Goal: Find specific page/section: Locate a particular part of the current website

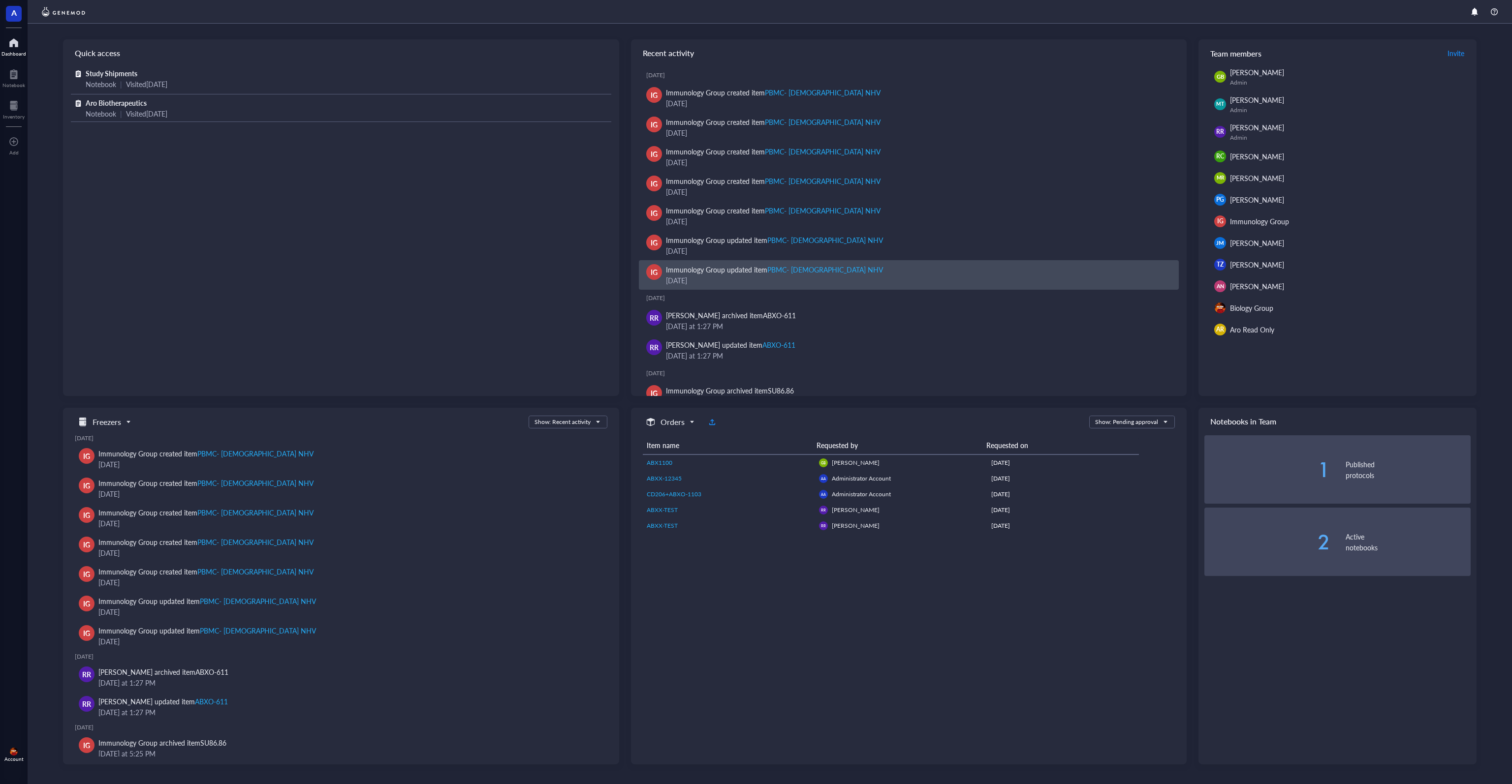
click at [735, 270] on div "Immunology Group updated item PBMC- Female NHV" at bounding box center [774, 269] width 217 height 11
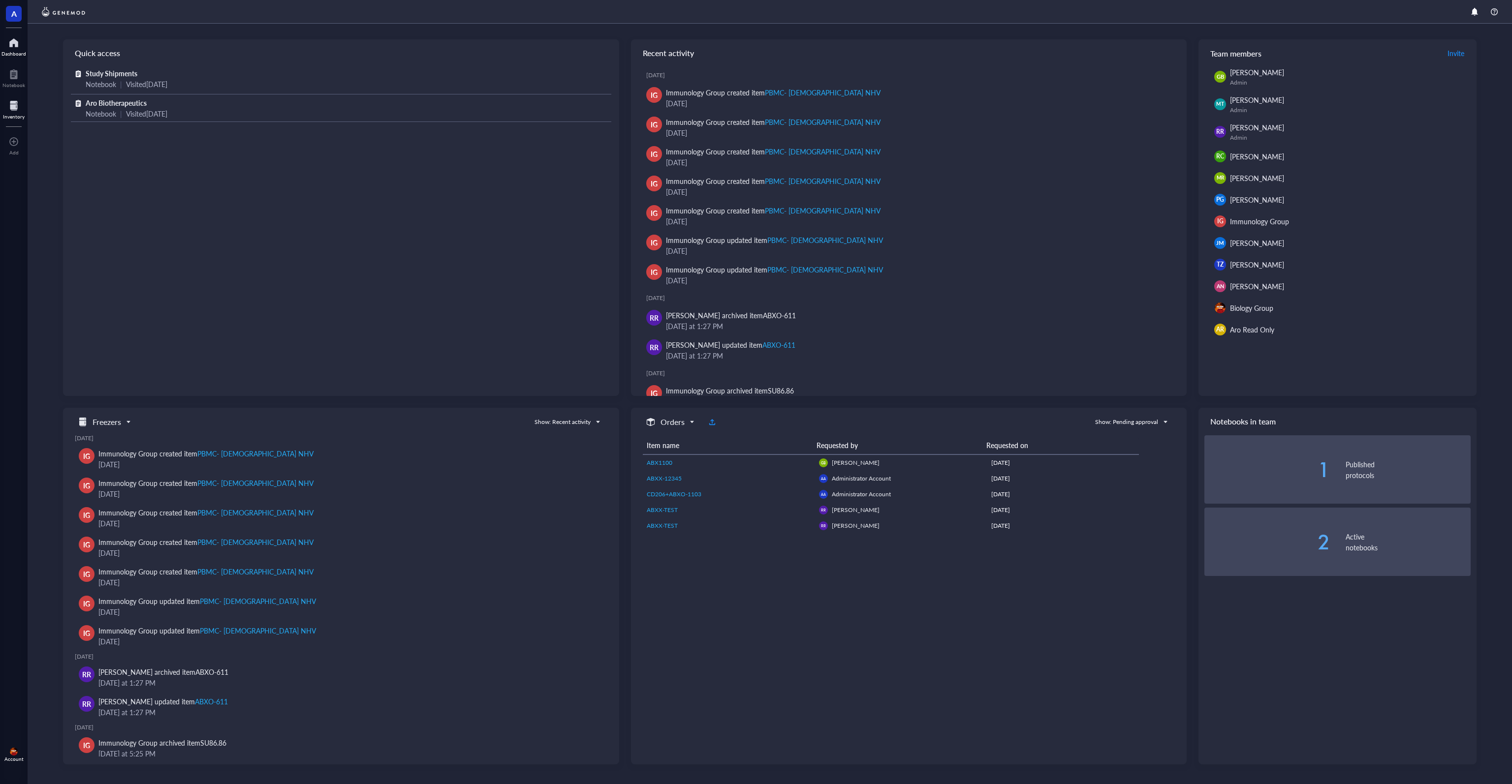
click at [16, 111] on div at bounding box center [14, 106] width 22 height 16
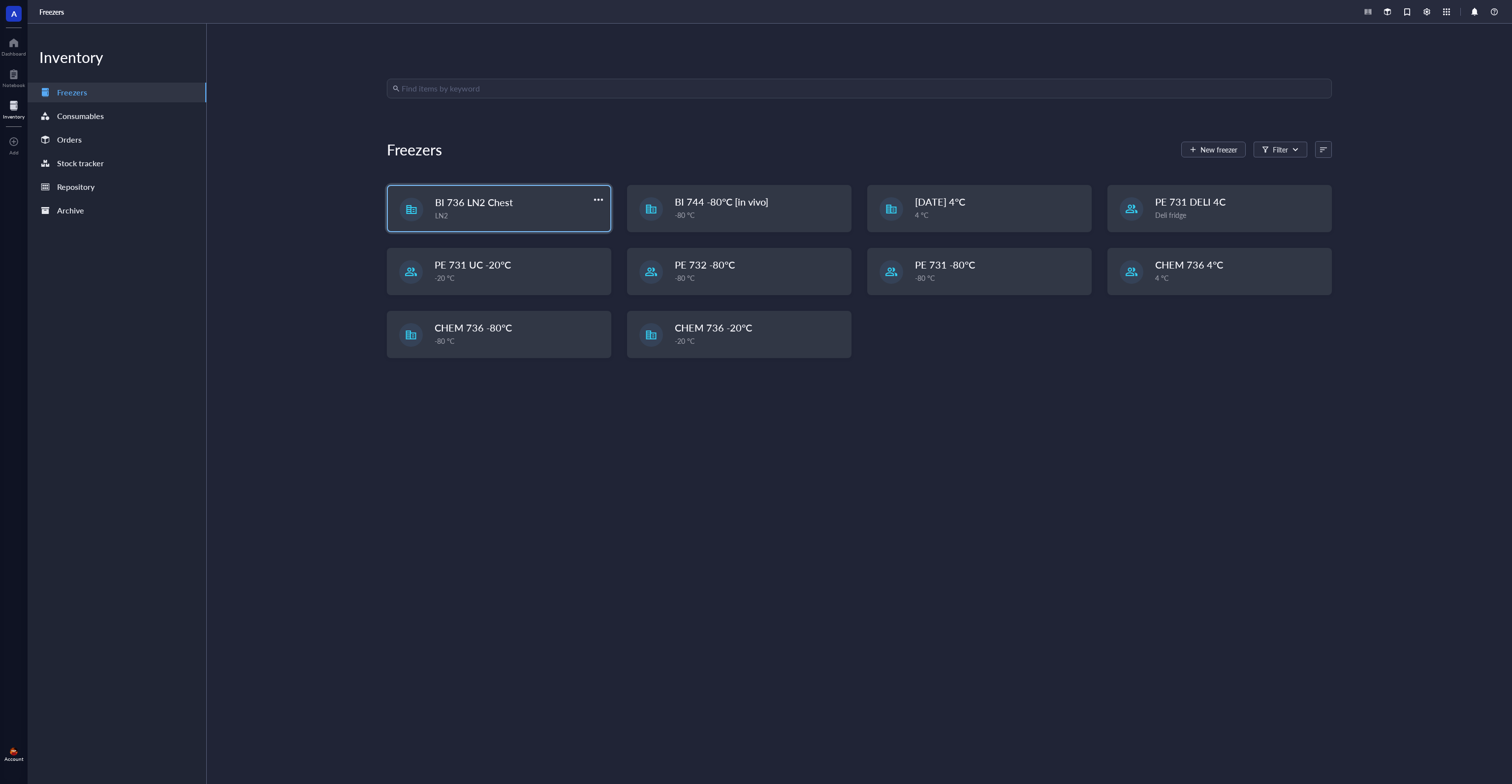
click at [513, 214] on div "LN2" at bounding box center [520, 215] width 169 height 11
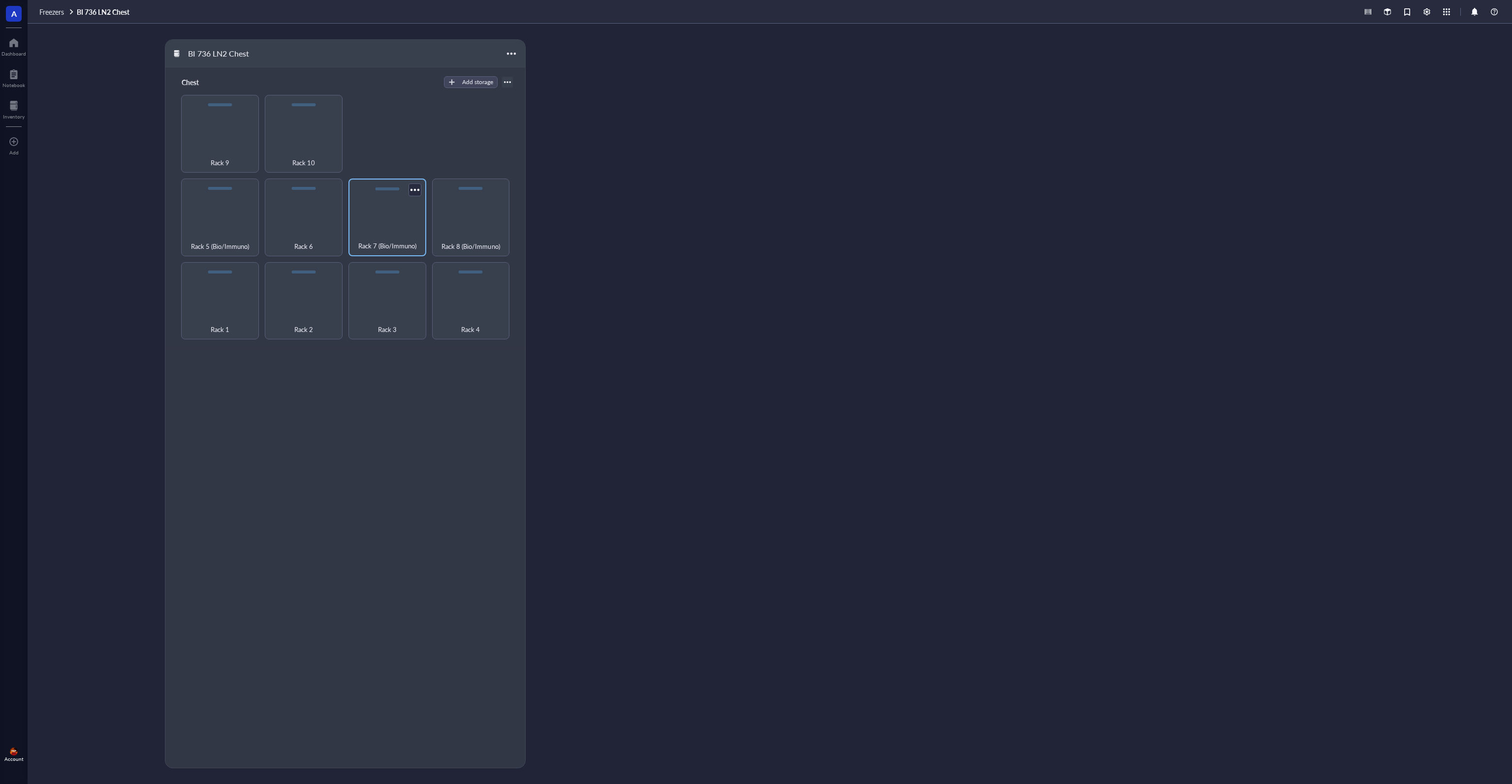
click at [376, 216] on div "Rack 7 (Bio/Immuno)" at bounding box center [387, 217] width 77 height 77
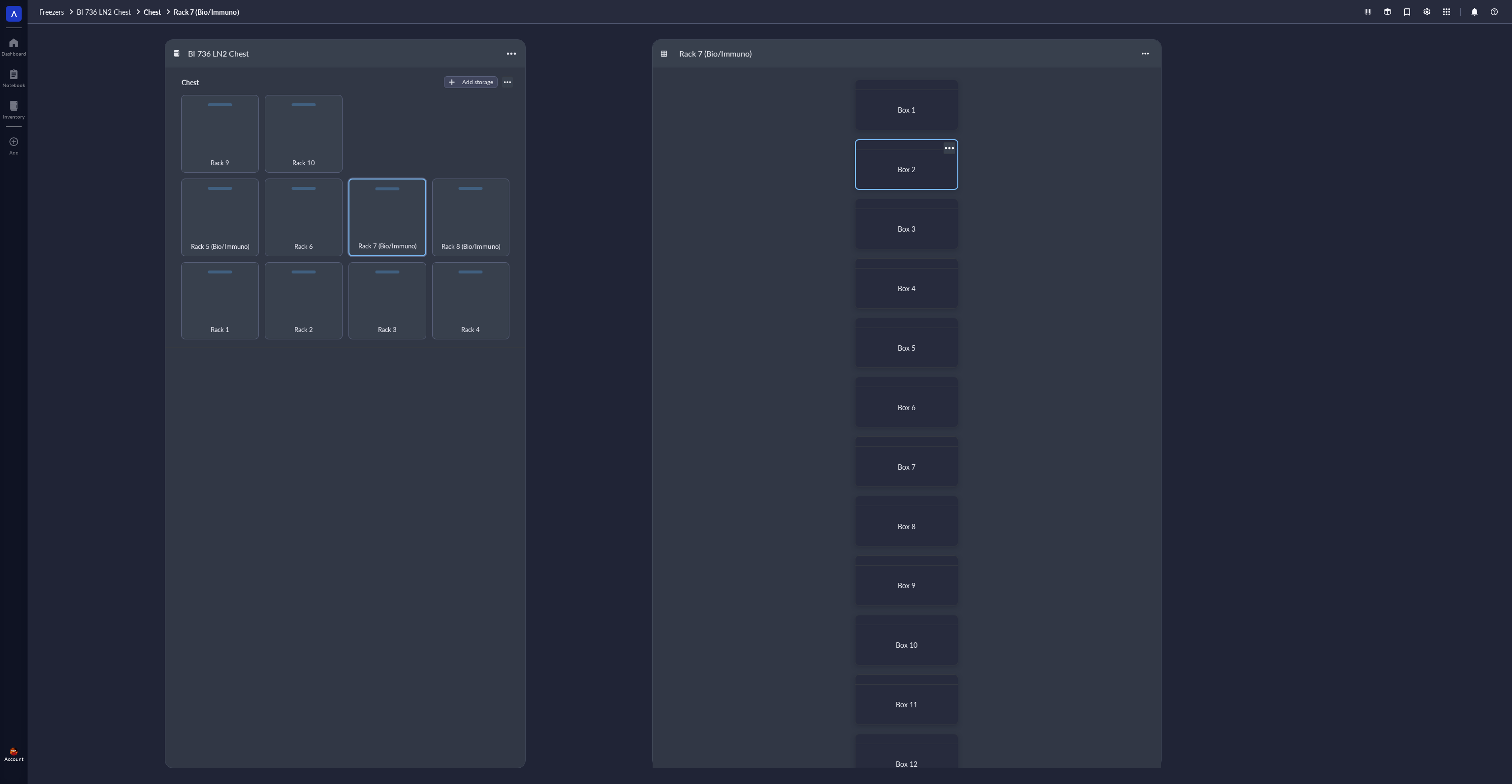
click at [905, 162] on div "Box 2" at bounding box center [906, 169] width 93 height 31
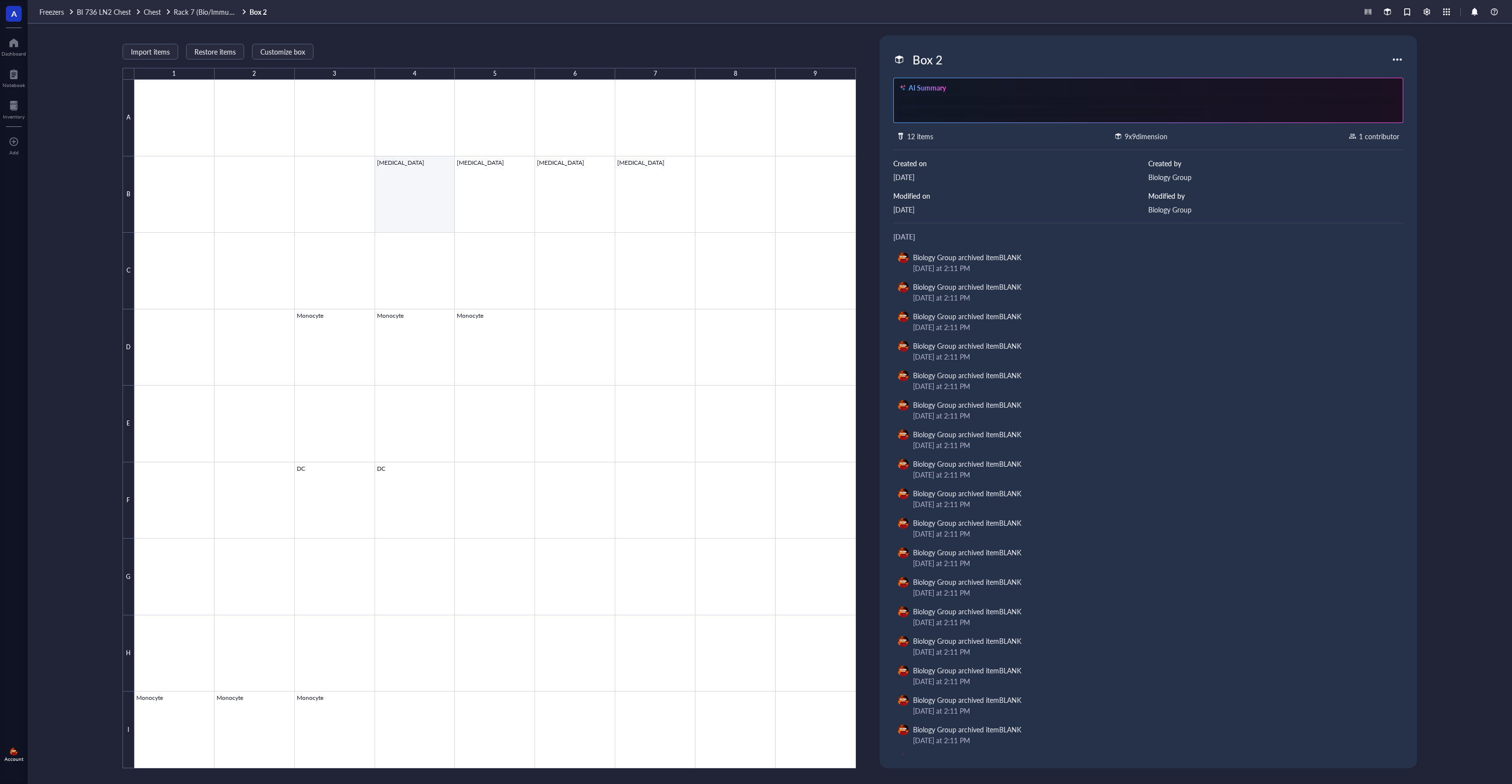
click at [414, 206] on div at bounding box center [495, 423] width 721 height 688
